Goal: Task Accomplishment & Management: Manage account settings

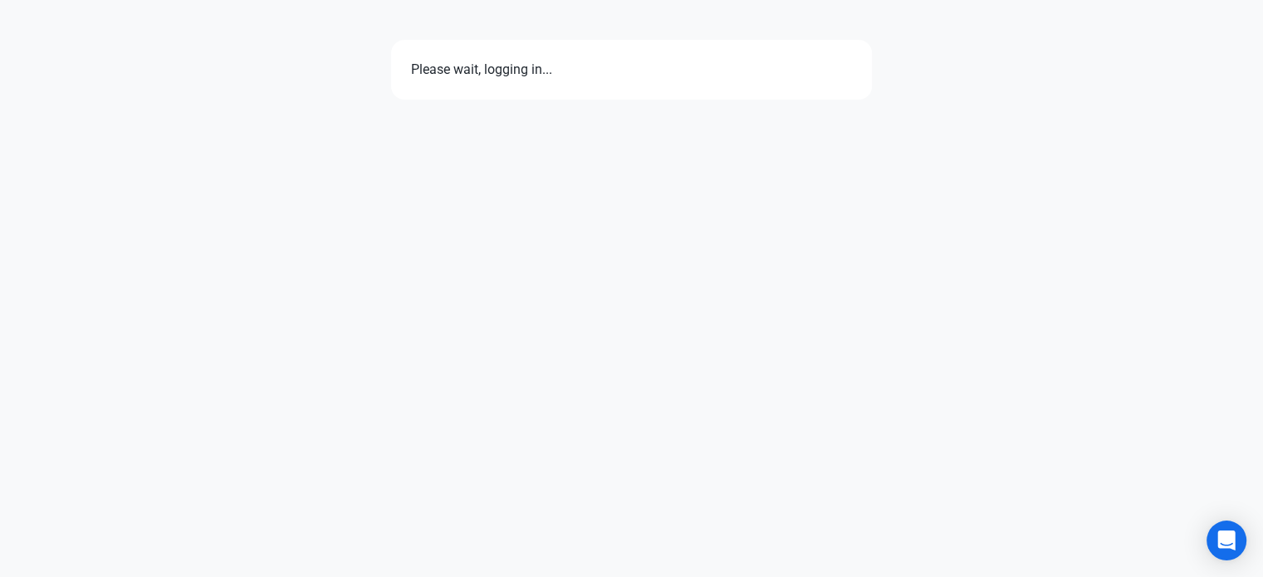
select select "7d"
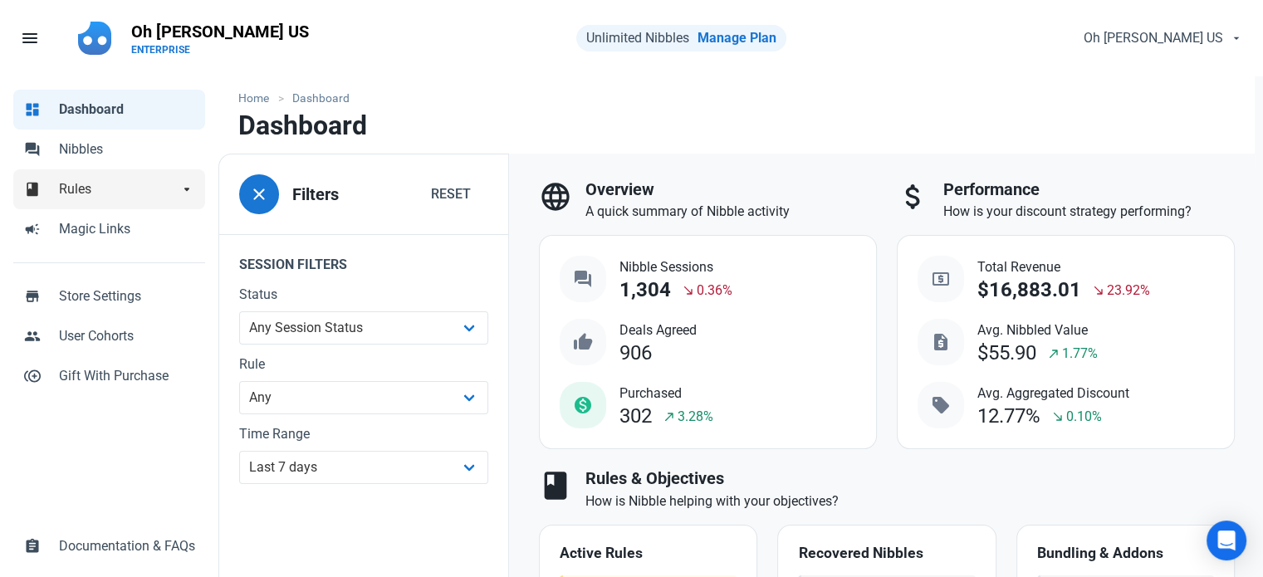
click at [83, 188] on span "Rules" at bounding box center [119, 189] width 120 height 20
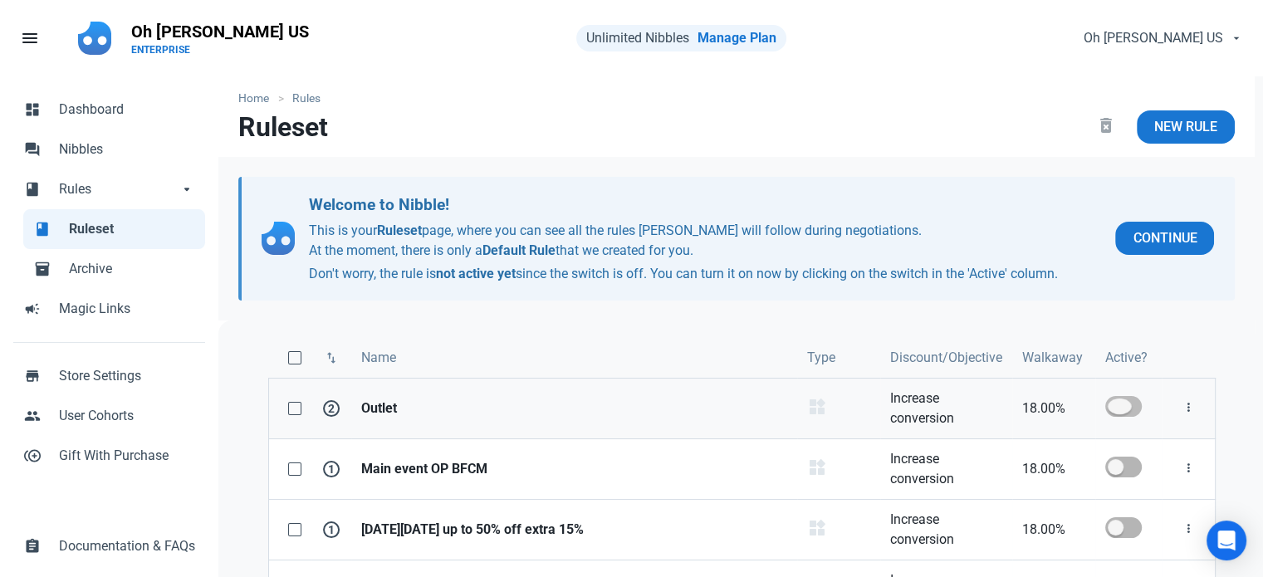
click at [1138, 409] on span at bounding box center [1123, 406] width 37 height 21
click at [1116, 409] on input "checkbox" at bounding box center [1110, 406] width 11 height 11
checkbox input "true"
